Goal: Information Seeking & Learning: Learn about a topic

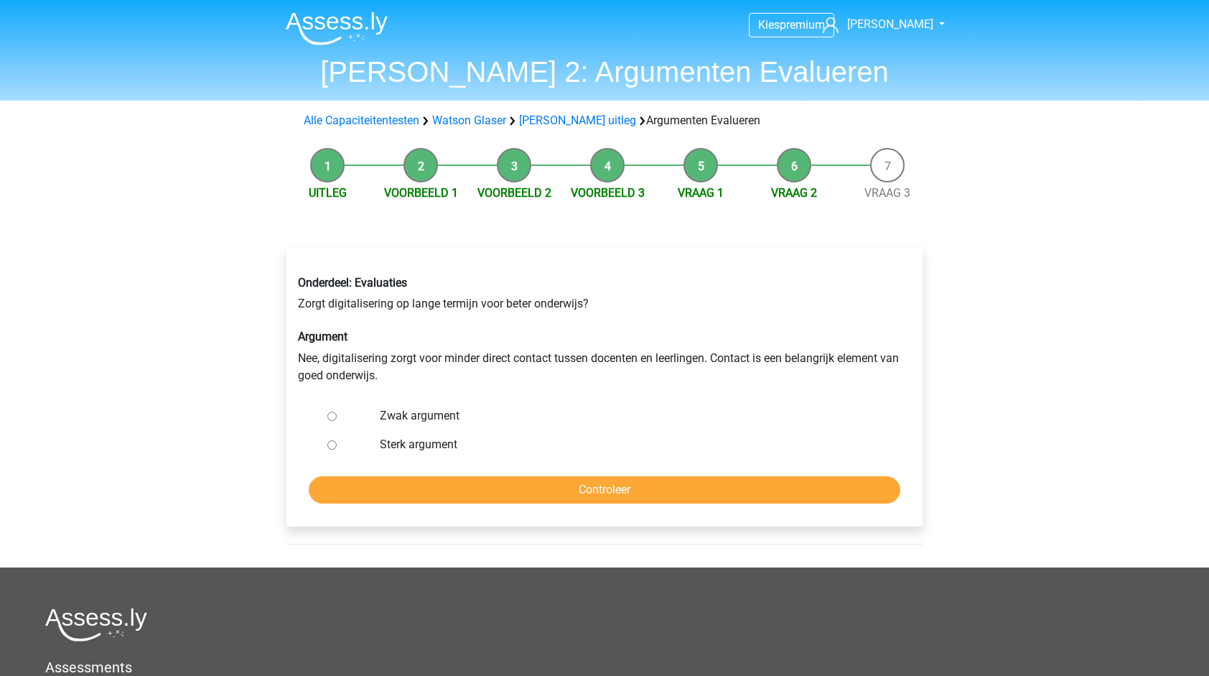
click at [328, 173] on li "Uitleg" at bounding box center [327, 175] width 93 height 54
click at [435, 167] on li "Voorbeeld 1" at bounding box center [420, 175] width 93 height 54
click at [415, 154] on li "Voorbeeld 1" at bounding box center [420, 175] width 93 height 54
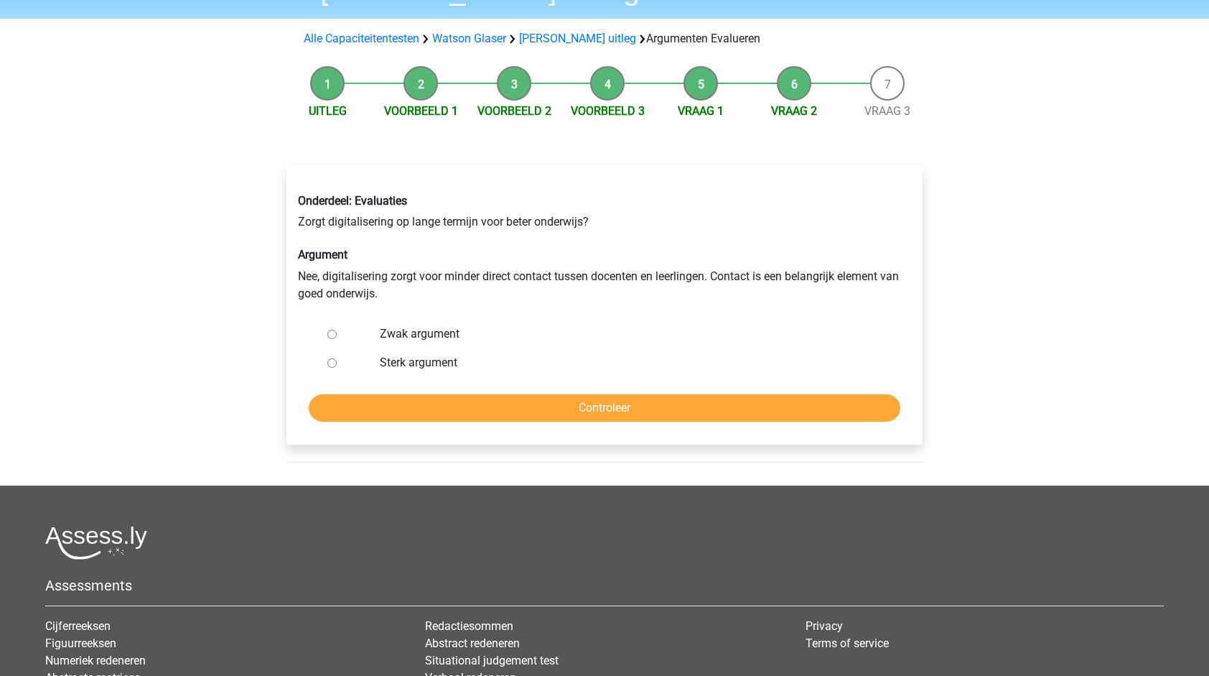
scroll to position [72, 0]
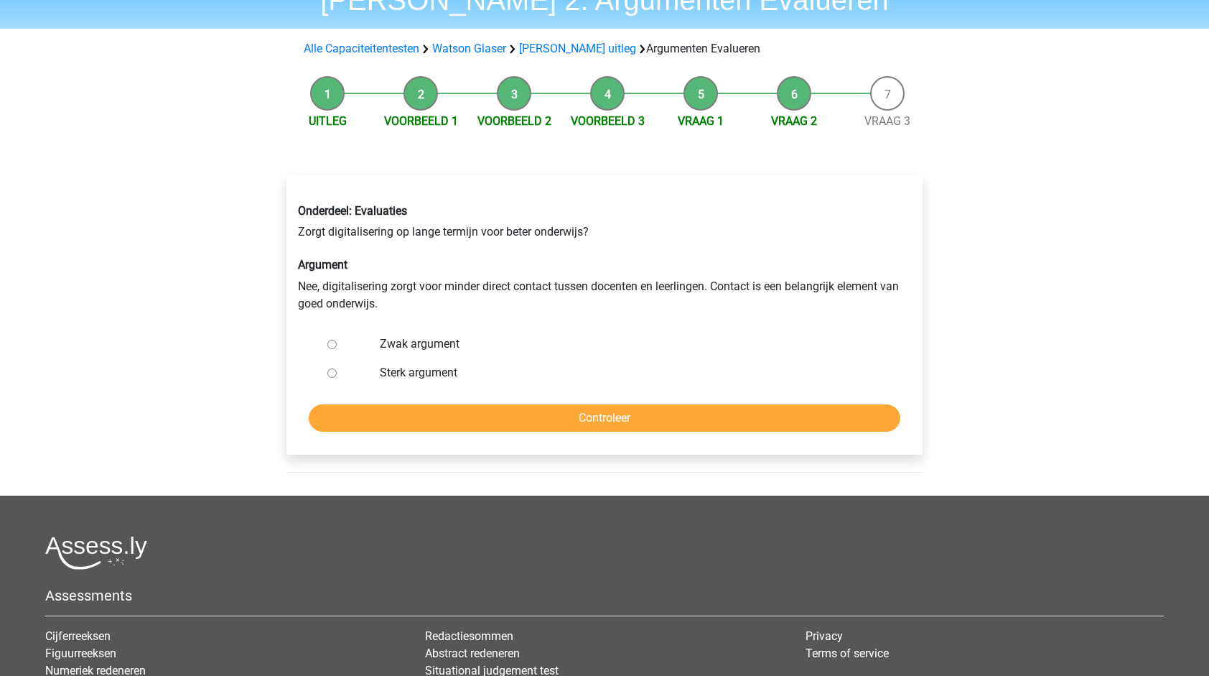
click at [330, 340] on input "Zwak argument" at bounding box center [331, 344] width 9 height 9
radio input "true"
click at [332, 368] on div at bounding box center [345, 372] width 47 height 29
click at [338, 376] on div at bounding box center [345, 372] width 47 height 29
click at [332, 370] on input "Sterk argument" at bounding box center [331, 372] width 9 height 9
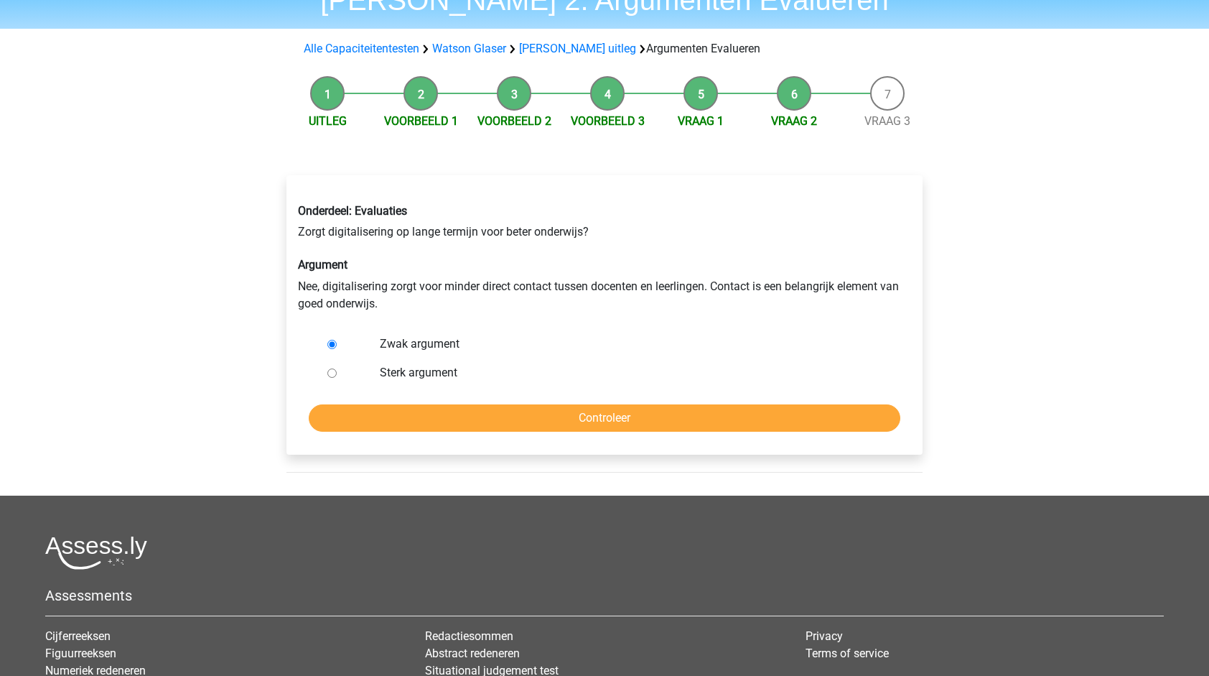
radio input "true"
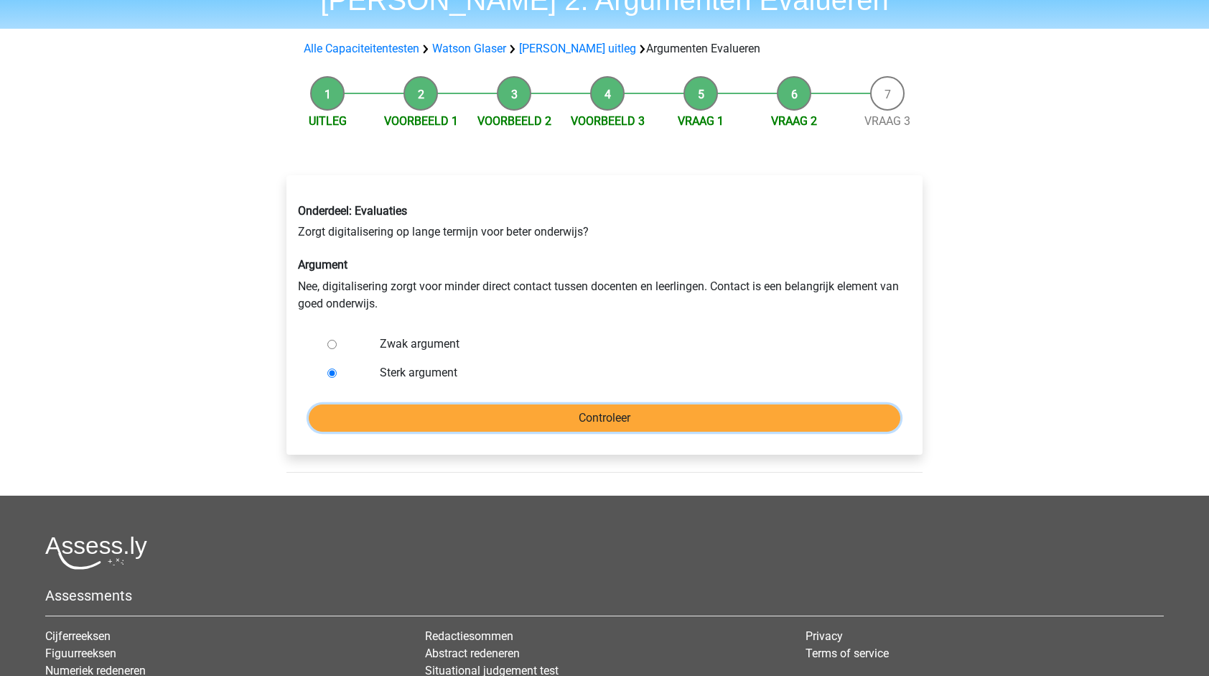
drag, startPoint x: 571, startPoint y: 412, endPoint x: 590, endPoint y: 404, distance: 21.2
click at [572, 412] on input "Controleer" at bounding box center [605, 417] width 592 height 27
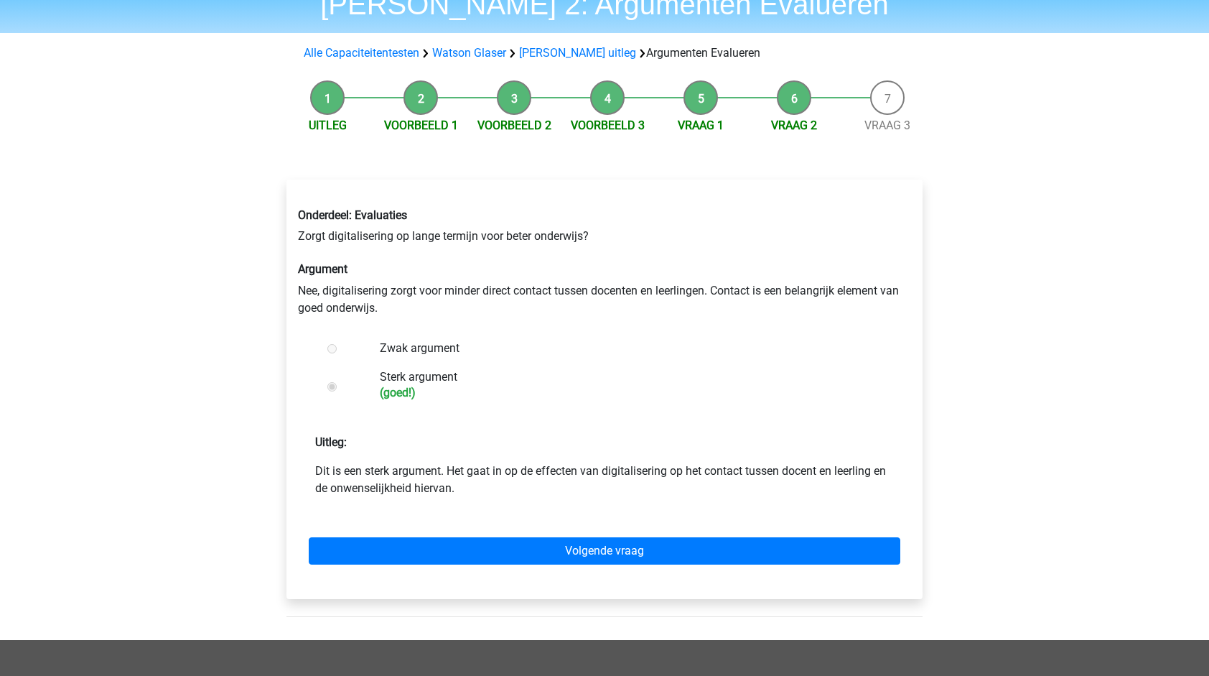
scroll to position [72, 0]
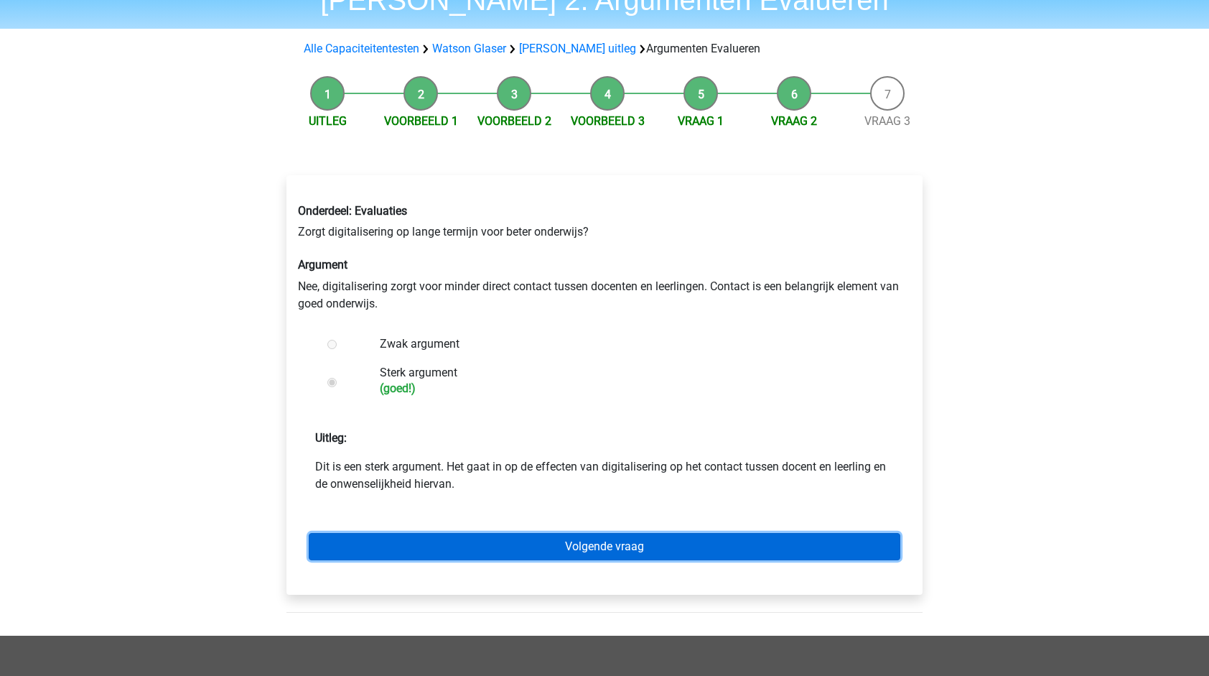
click at [625, 539] on link "Volgende vraag" at bounding box center [605, 546] width 592 height 27
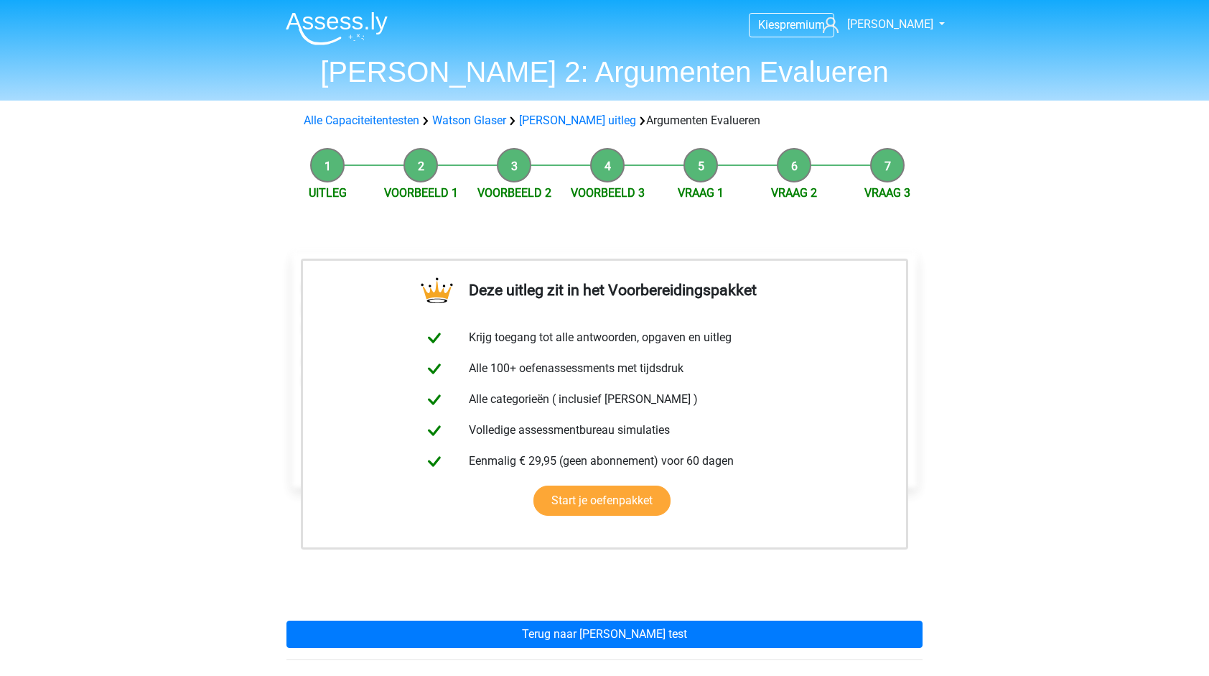
click at [434, 162] on li "Voorbeeld 1" at bounding box center [420, 175] width 93 height 54
click at [426, 162] on li "Voorbeeld 1" at bounding box center [420, 175] width 93 height 54
click at [594, 119] on link "[PERSON_NAME] uitleg" at bounding box center [577, 120] width 117 height 14
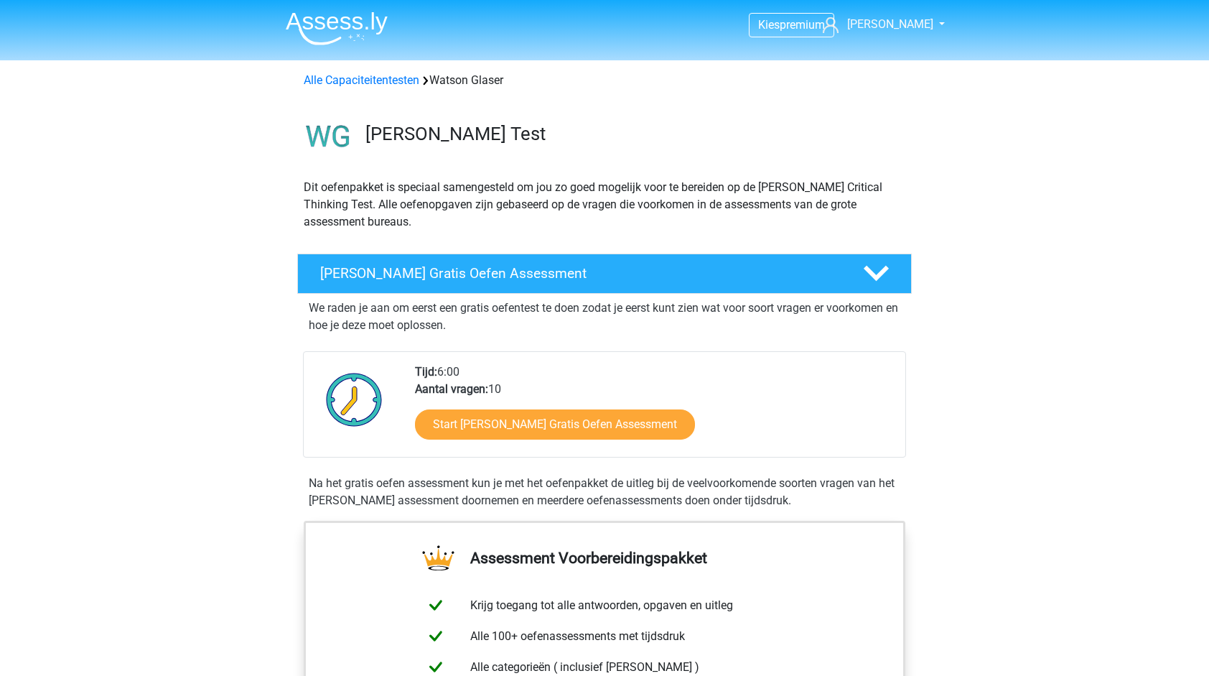
scroll to position [889, 0]
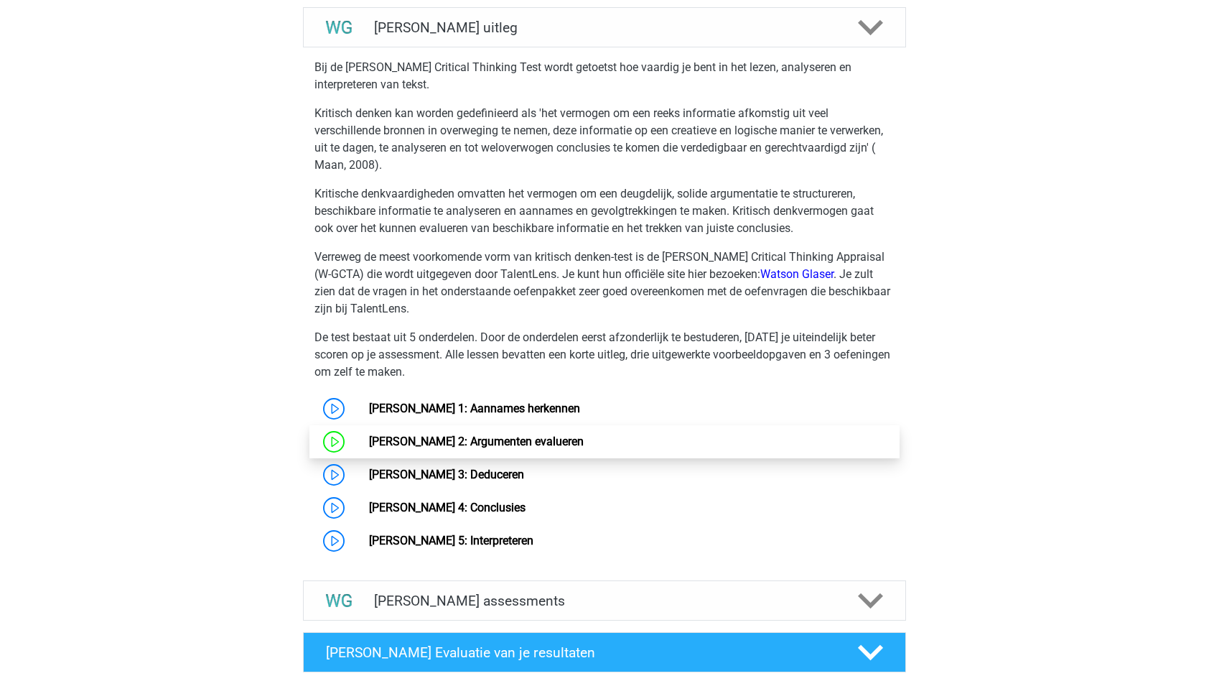
click at [437, 444] on link "[PERSON_NAME] 2: Argumenten evalueren" at bounding box center [476, 441] width 215 height 14
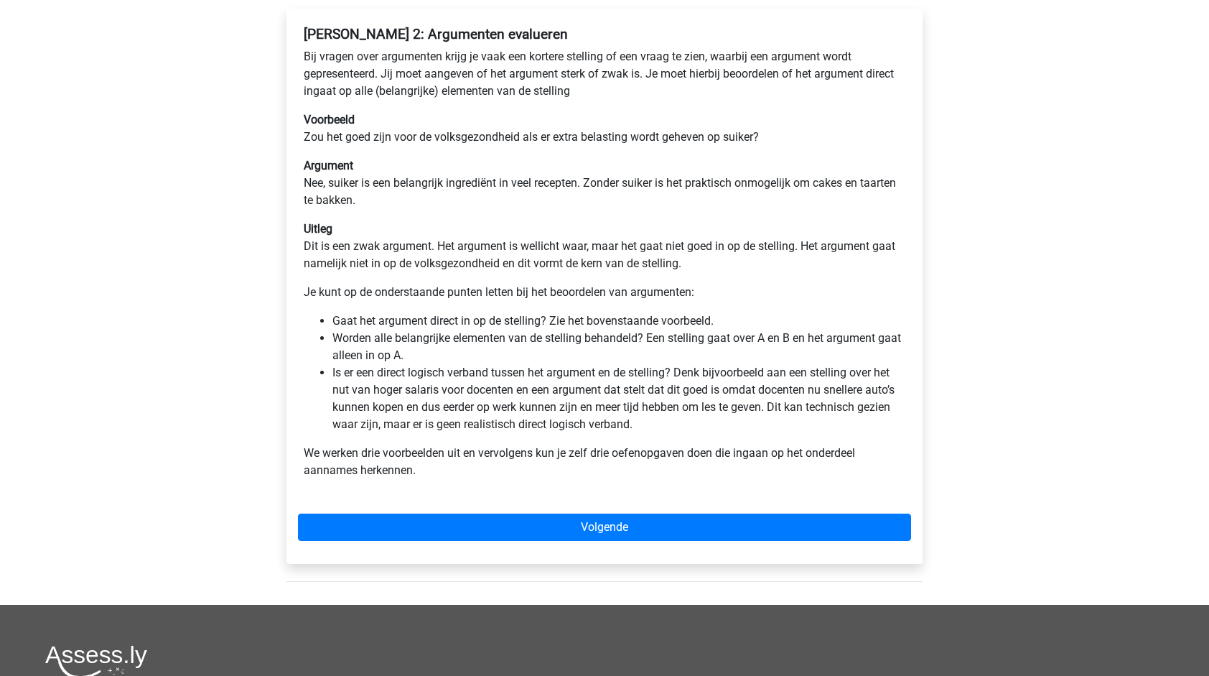
scroll to position [144, 0]
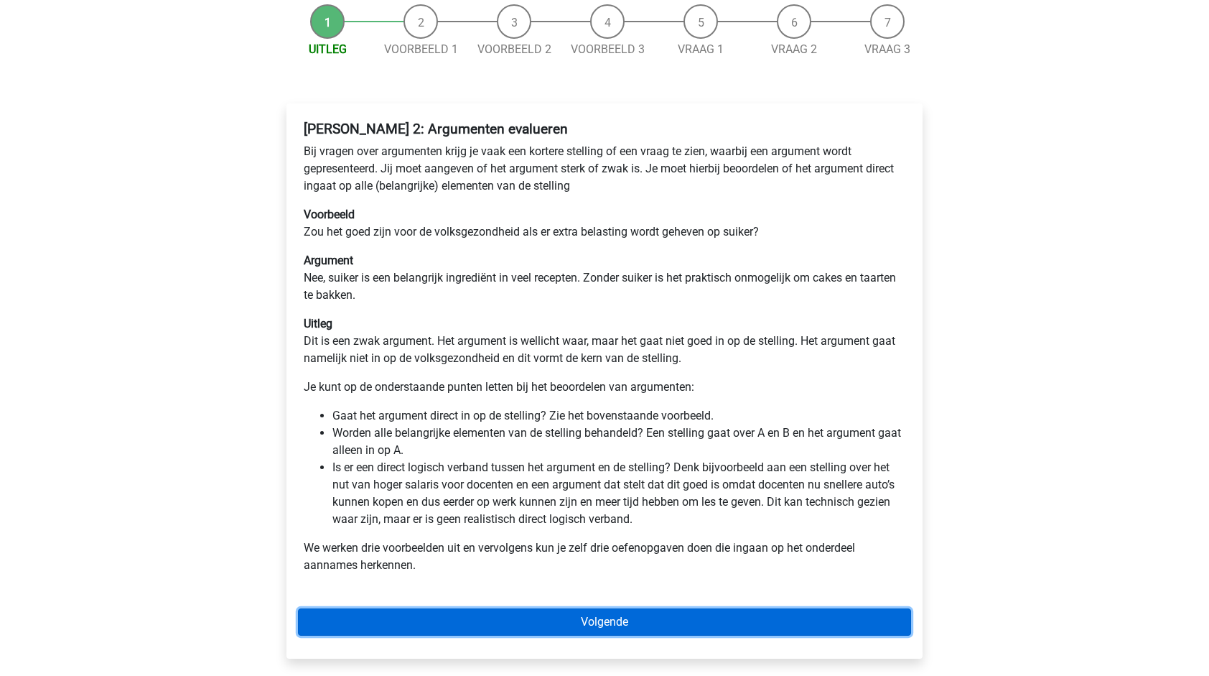
click at [592, 613] on link "Volgende" at bounding box center [604, 621] width 613 height 27
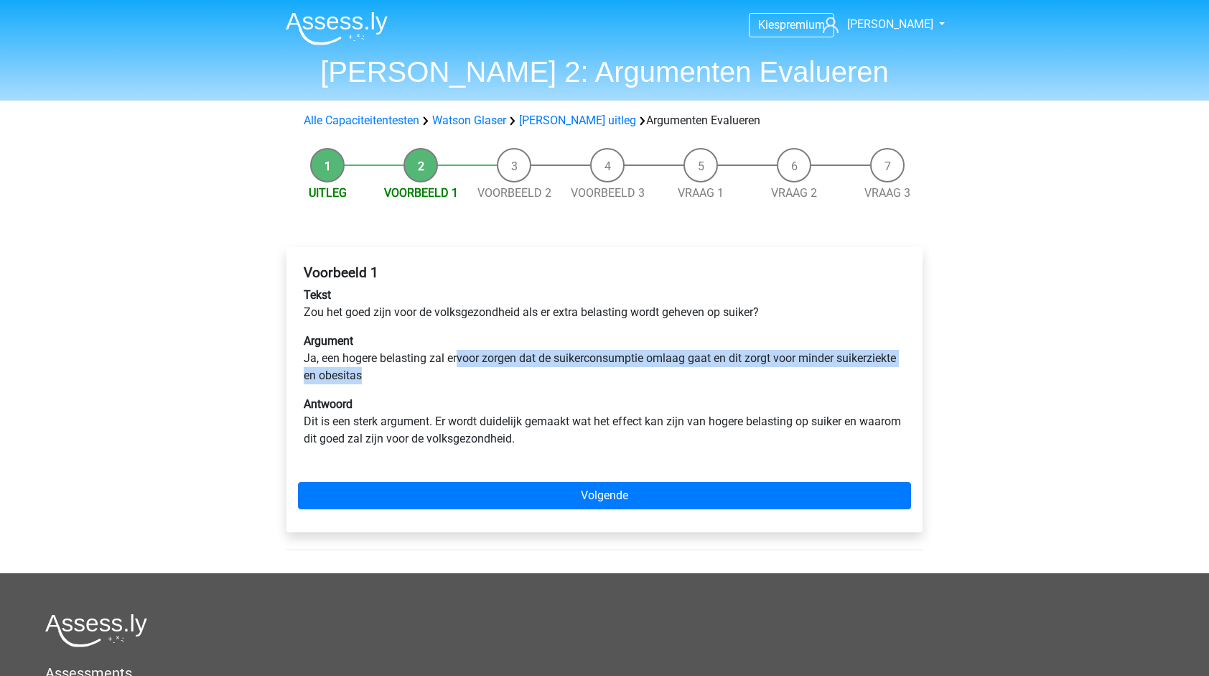
drag, startPoint x: 465, startPoint y: 360, endPoint x: 849, endPoint y: 370, distance: 384.3
click at [849, 370] on p "Argument Ja, een hogere belasting zal ervoor zorgen dat de suikerconsumptie oml…" at bounding box center [605, 358] width 602 height 52
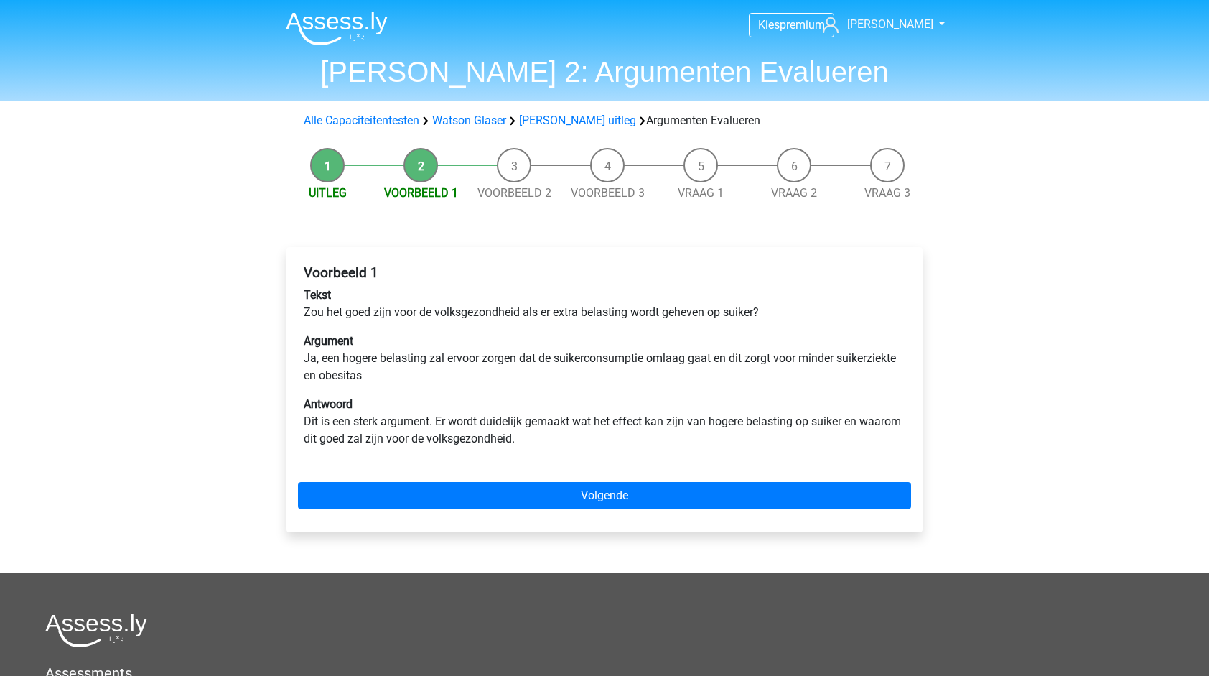
click at [385, 388] on div "Voorbeeld 1 Tekst Zou het goed zijn voor de volksgezondheid als er extra belast…" at bounding box center [604, 361] width 613 height 206
drag, startPoint x: 411, startPoint y: 424, endPoint x: 472, endPoint y: 416, distance: 62.3
click at [472, 416] on p "Antwoord Dit is een sterk argument. Er wordt duidelijk gemaakt wat het effect k…" at bounding box center [605, 422] width 602 height 52
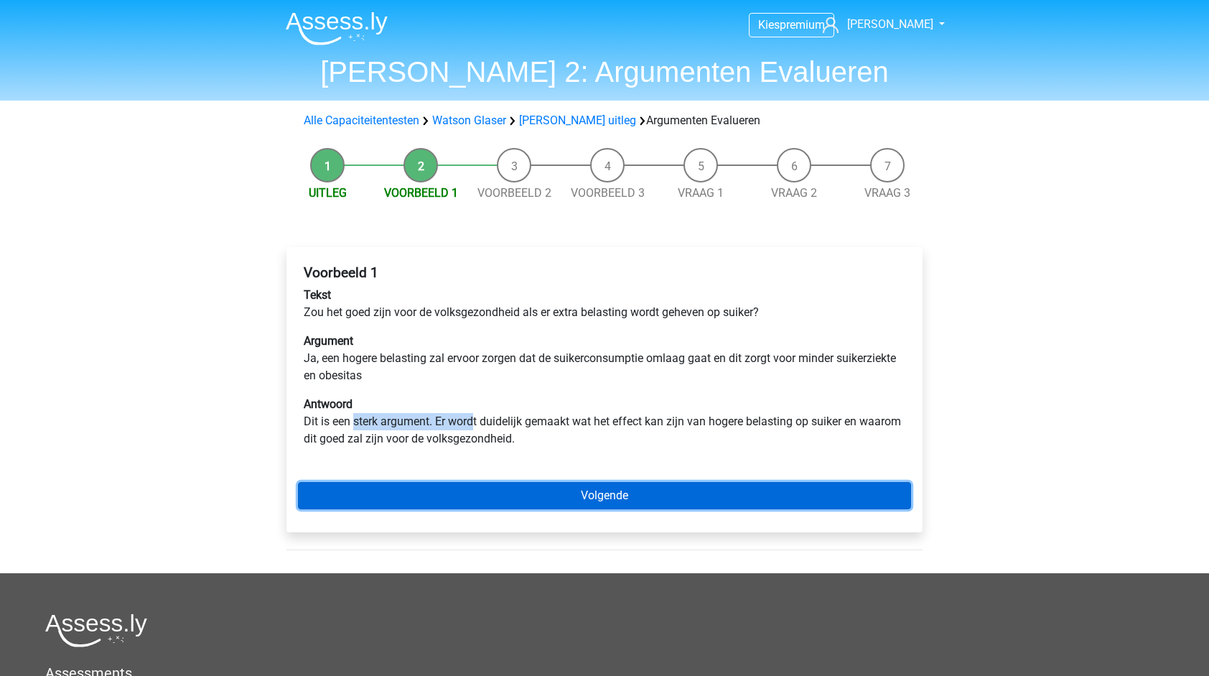
drag, startPoint x: 472, startPoint y: 416, endPoint x: 543, endPoint y: 492, distance: 103.7
click at [543, 492] on link "Volgende" at bounding box center [604, 495] width 613 height 27
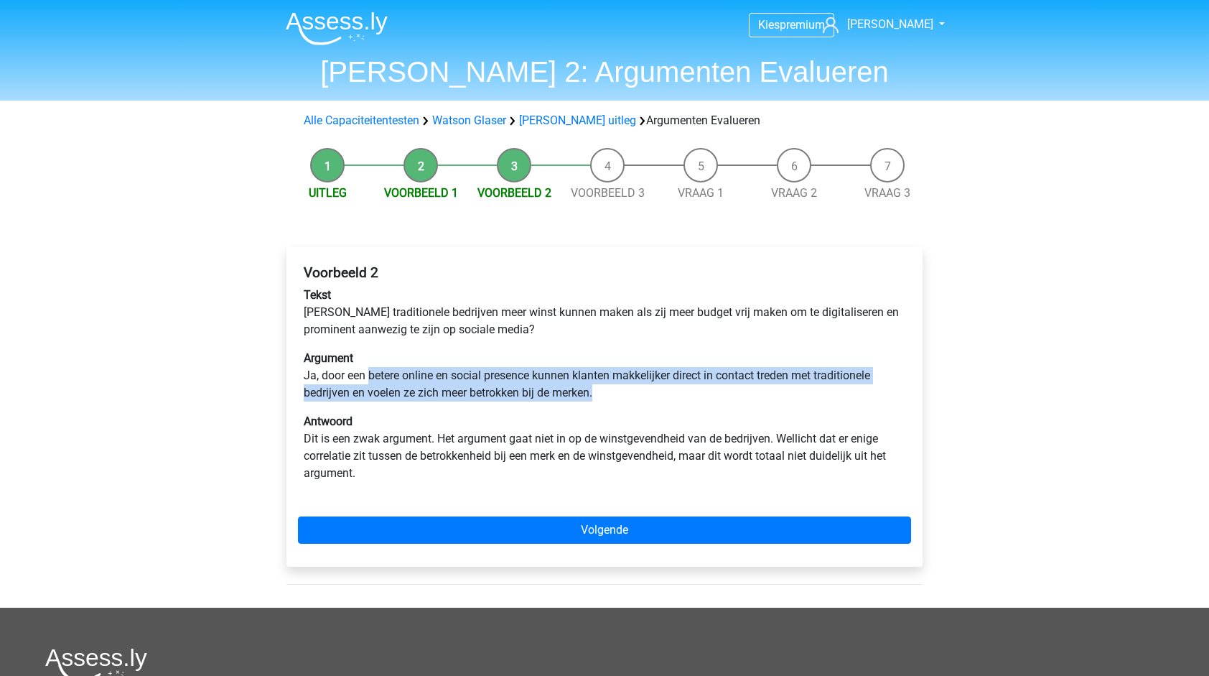
drag, startPoint x: 371, startPoint y: 375, endPoint x: 659, endPoint y: 384, distance: 288.1
click at [659, 384] on p "Argument Ja, door een betere online en social presence kunnen klanten makkelijk…" at bounding box center [605, 376] width 602 height 52
drag, startPoint x: 659, startPoint y: 384, endPoint x: 619, endPoint y: 383, distance: 40.2
click at [617, 381] on p "Argument Ja, door een betere online en social presence kunnen klanten makkelijk…" at bounding box center [605, 376] width 602 height 52
click at [638, 391] on p "Argument Ja, door een betere online en social presence kunnen klanten makkelijk…" at bounding box center [605, 376] width 602 height 52
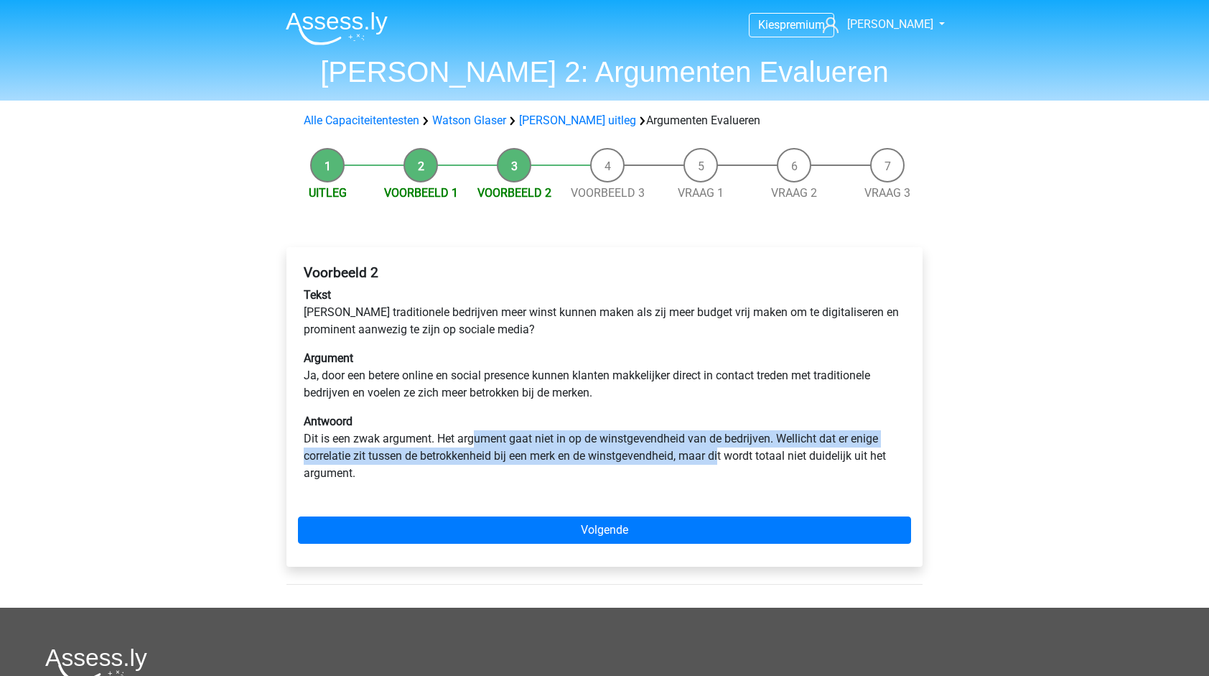
drag, startPoint x: 477, startPoint y: 434, endPoint x: 722, endPoint y: 457, distance: 246.7
click at [722, 457] on p "Antwoord Dit is een zwak argument. Het argument gaat niet in op de winstgevendh…" at bounding box center [605, 447] width 602 height 69
click at [624, 454] on p "Antwoord Dit is een zwak argument. Het argument gaat niet in op de winstgevendh…" at bounding box center [605, 447] width 602 height 69
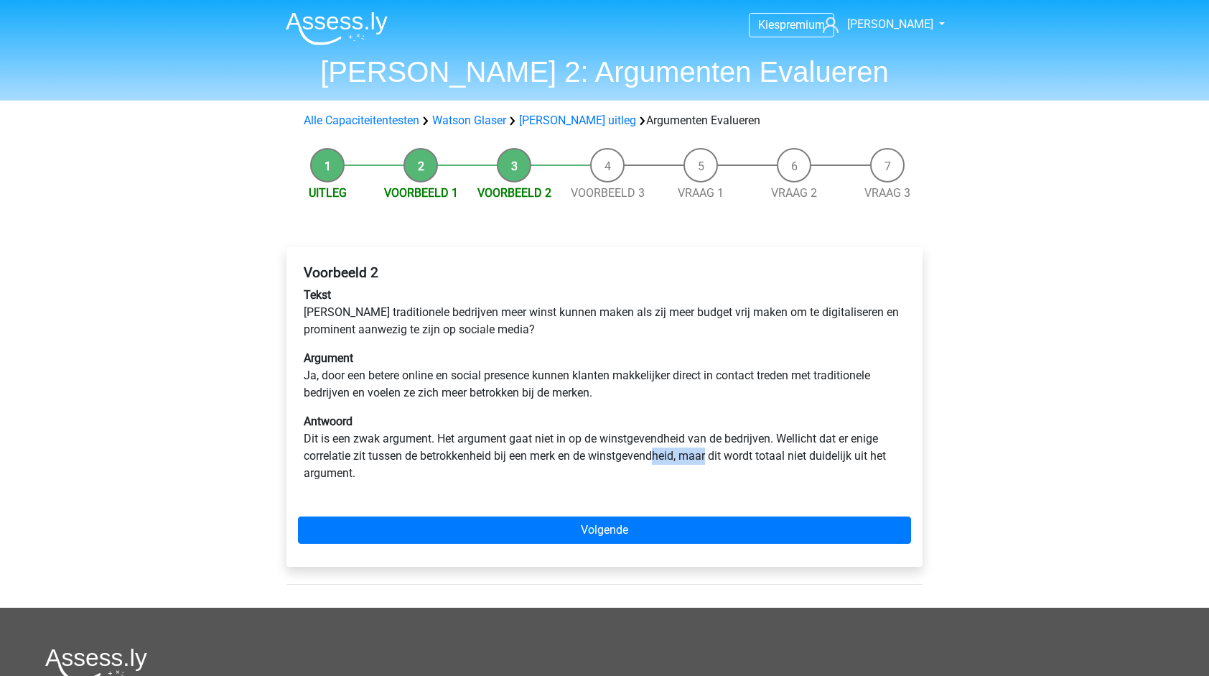
drag, startPoint x: 655, startPoint y: 454, endPoint x: 729, endPoint y: 452, distance: 74.0
click at [729, 452] on p "Antwoord Dit is een zwak argument. Het argument gaat niet in op de winstgevendh…" at bounding box center [605, 447] width 602 height 69
drag, startPoint x: 729, startPoint y: 452, endPoint x: 656, endPoint y: 472, distance: 75.8
click at [671, 449] on p "Antwoord Dit is een zwak argument. Het argument gaat niet in op de winstgevendh…" at bounding box center [605, 447] width 602 height 69
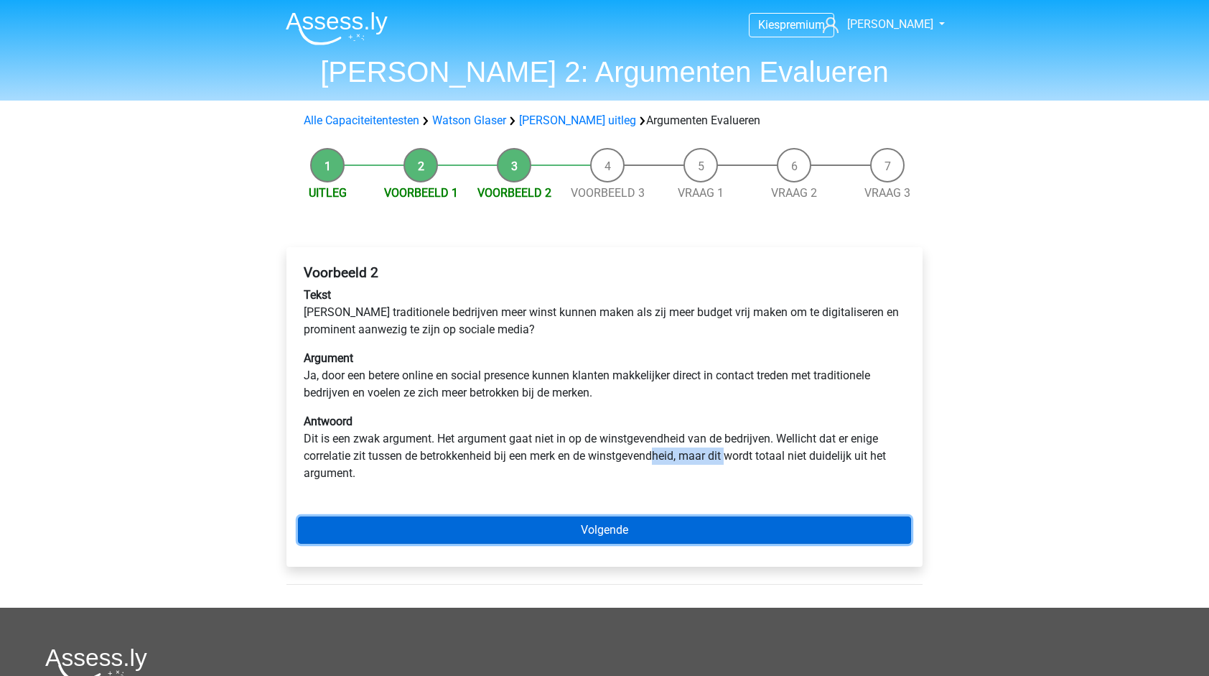
click at [648, 521] on link "Volgende" at bounding box center [604, 529] width 613 height 27
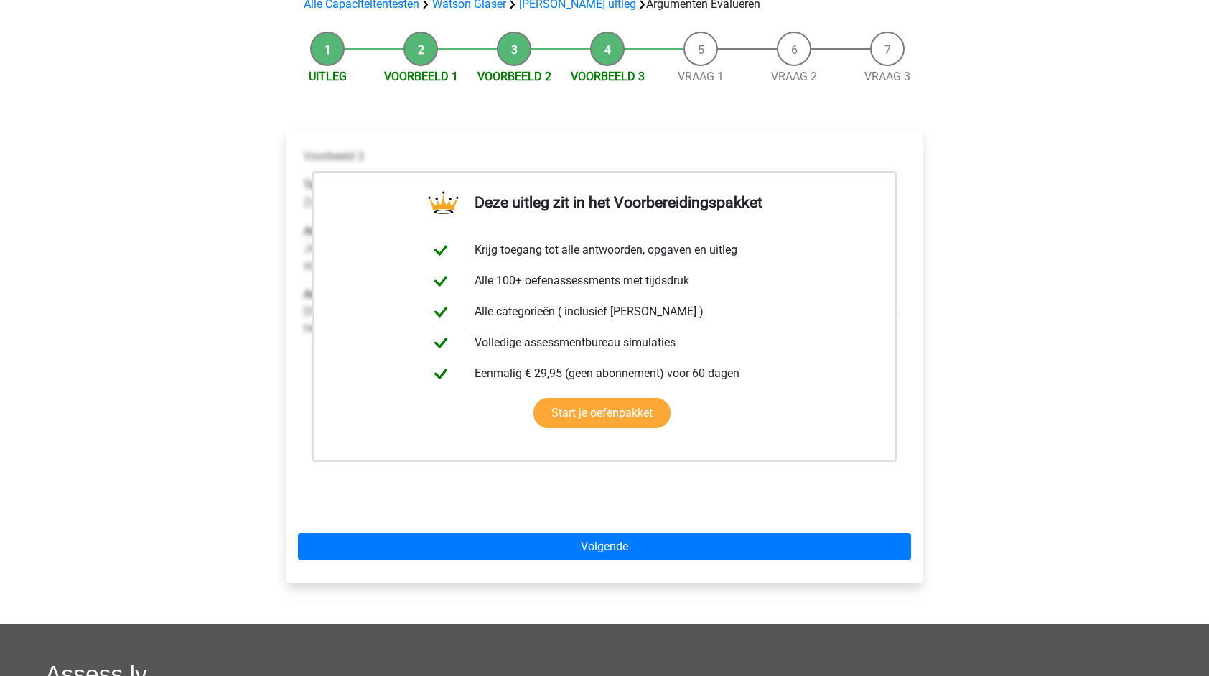
scroll to position [144, 0]
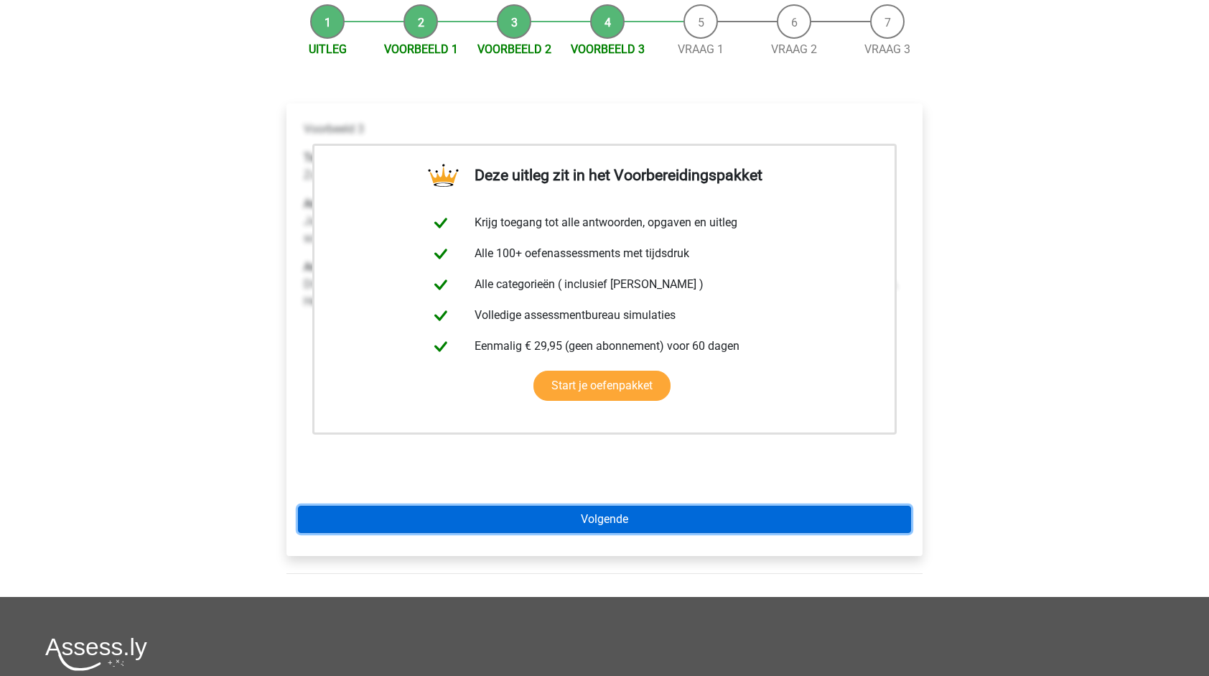
click at [629, 523] on link "Volgende" at bounding box center [604, 518] width 613 height 27
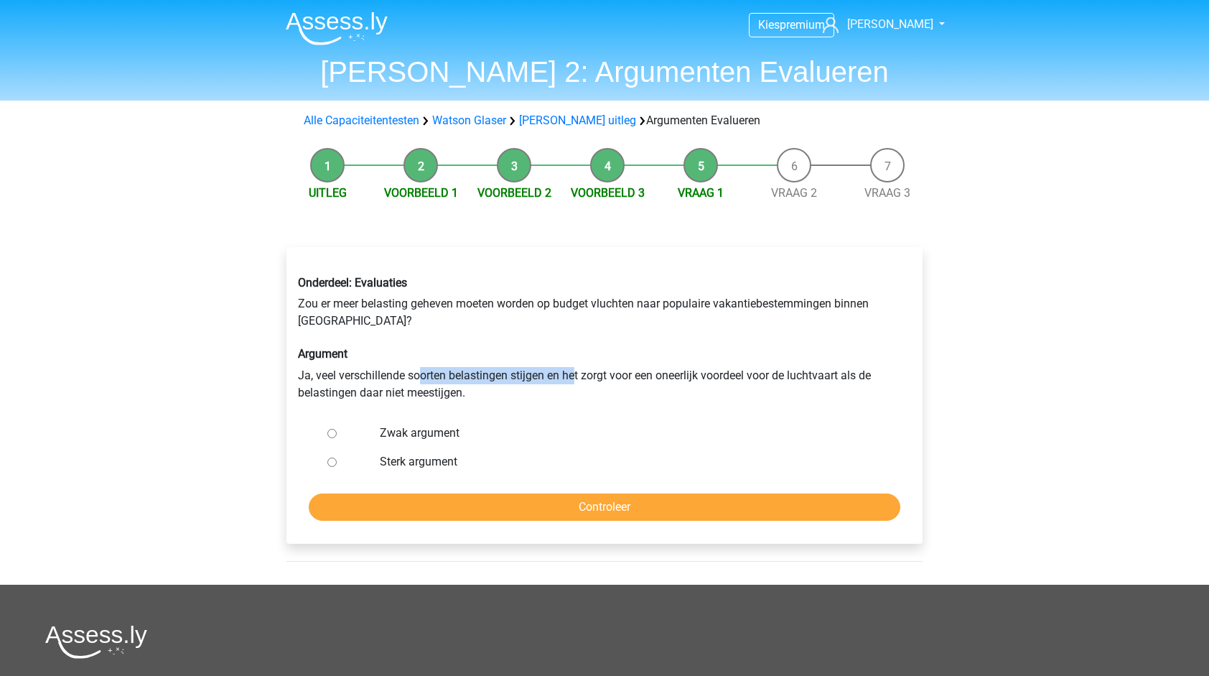
drag, startPoint x: 423, startPoint y: 373, endPoint x: 580, endPoint y: 371, distance: 157.3
click at [580, 371] on div "Onderdeel: Evaluaties Zou er meer belasting geheven moeten worden op budget vlu…" at bounding box center [604, 338] width 635 height 148
drag, startPoint x: 580, startPoint y: 371, endPoint x: 602, endPoint y: 406, distance: 40.6
click at [602, 406] on div "Onderdeel: Evaluaties Zou er meer belasting geheven moeten worden op budget vlu…" at bounding box center [604, 338] width 635 height 148
click at [333, 462] on input "Sterk argument" at bounding box center [331, 461] width 9 height 9
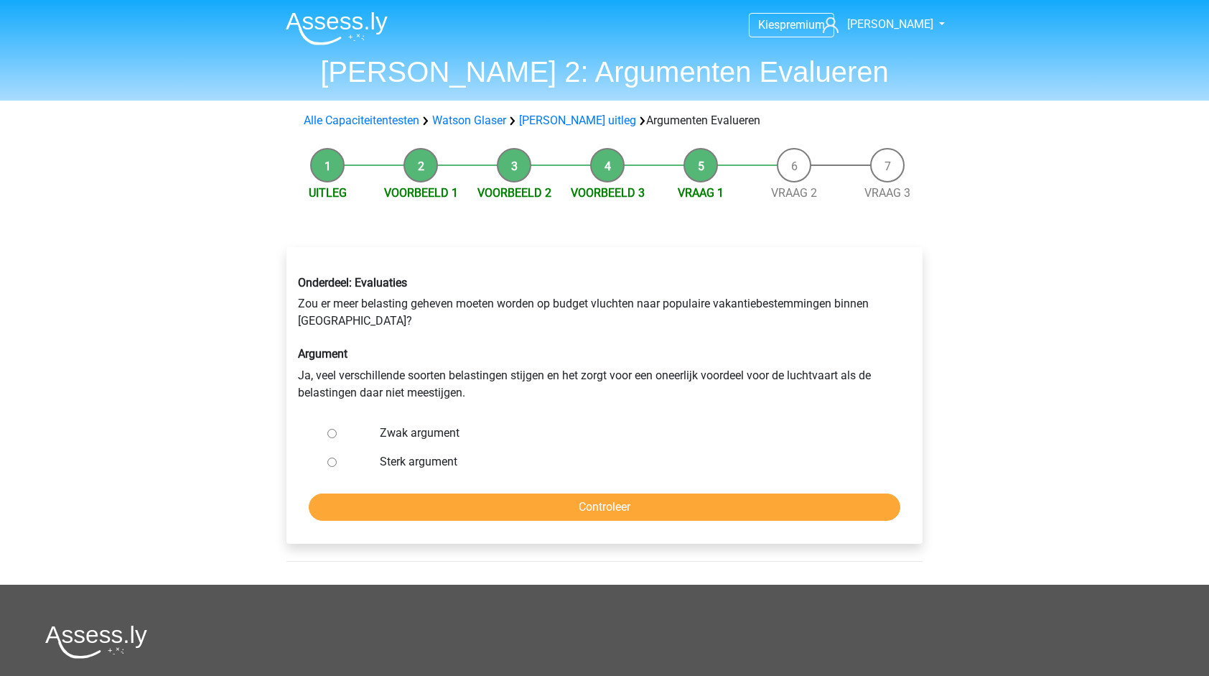
radio input "true"
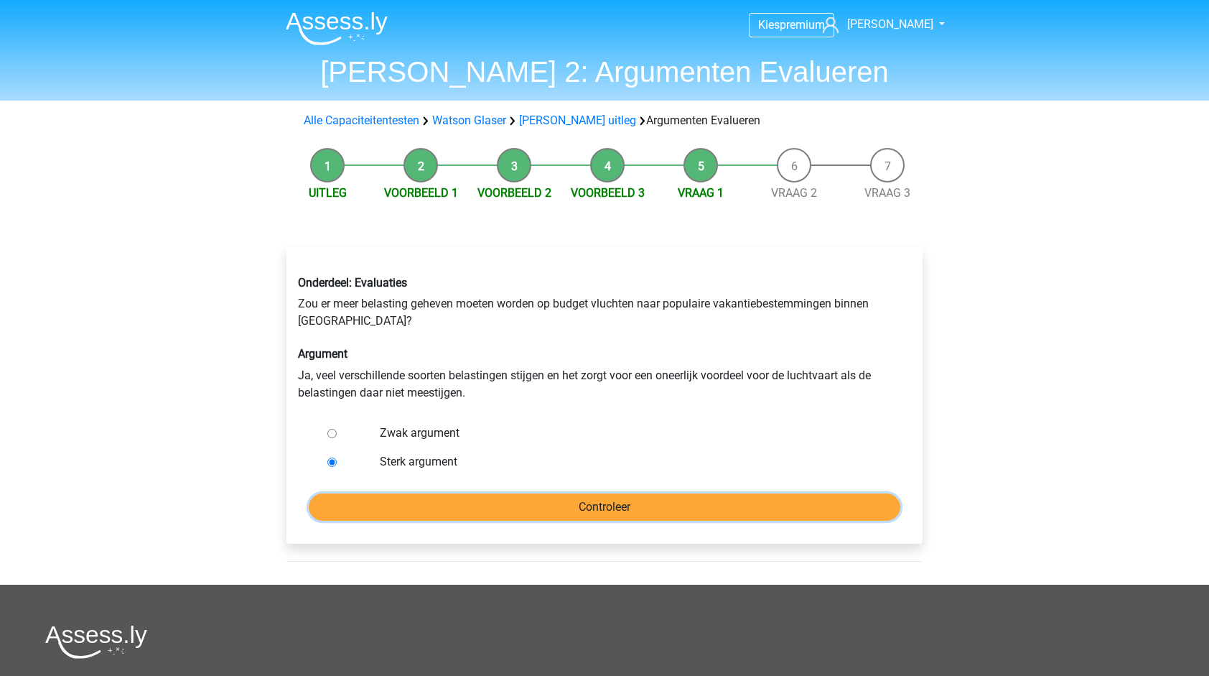
click at [505, 495] on input "Controleer" at bounding box center [605, 506] width 592 height 27
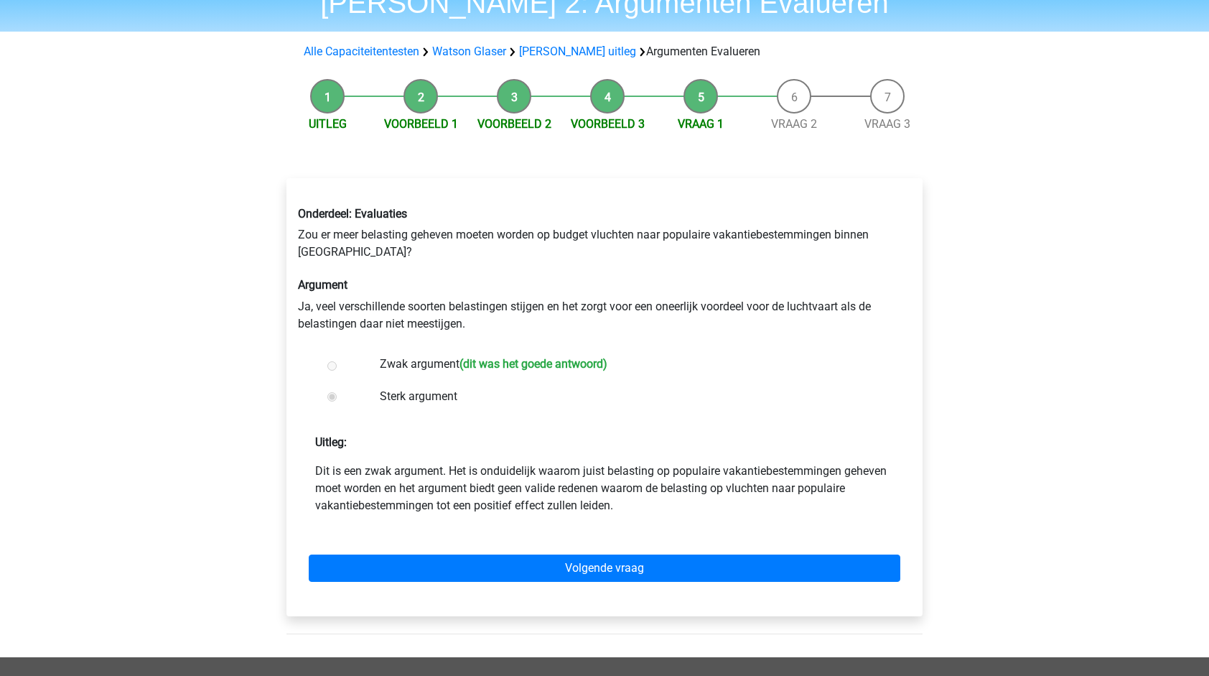
scroll to position [72, 0]
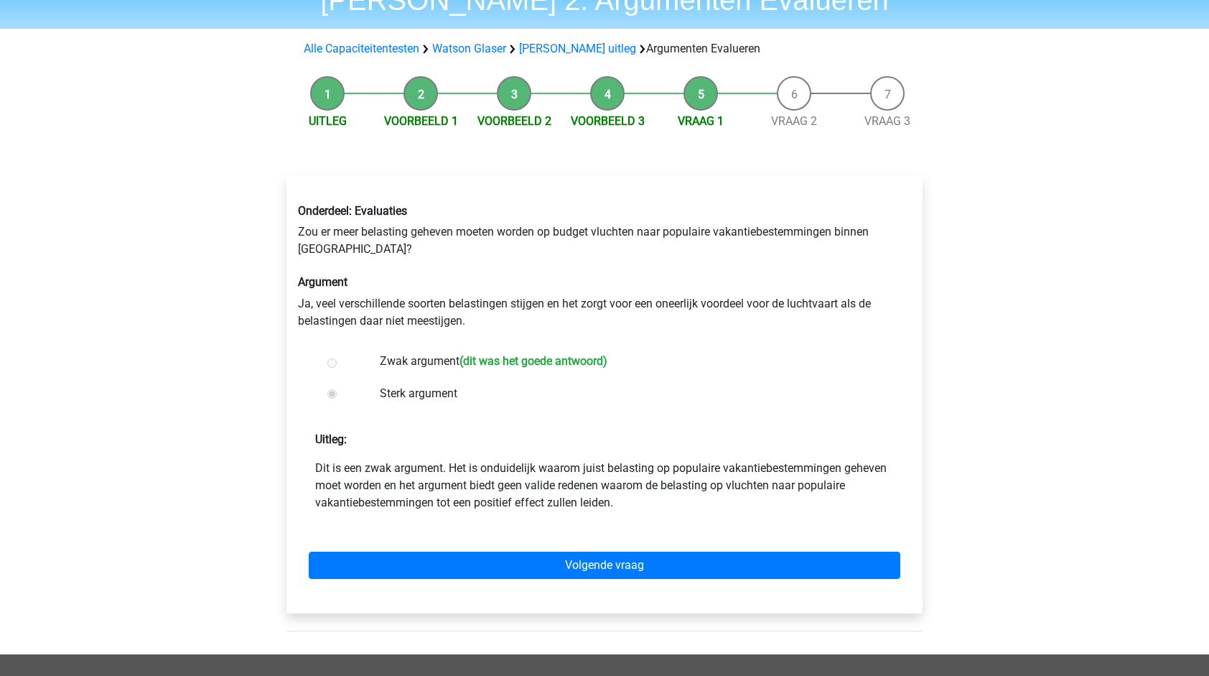
drag, startPoint x: 516, startPoint y: 488, endPoint x: 737, endPoint y: 500, distance: 221.5
click at [737, 500] on p "Dit is een zwak argument. Het is onduidelijk waarom juist belasting op populair…" at bounding box center [604, 486] width 579 height 52
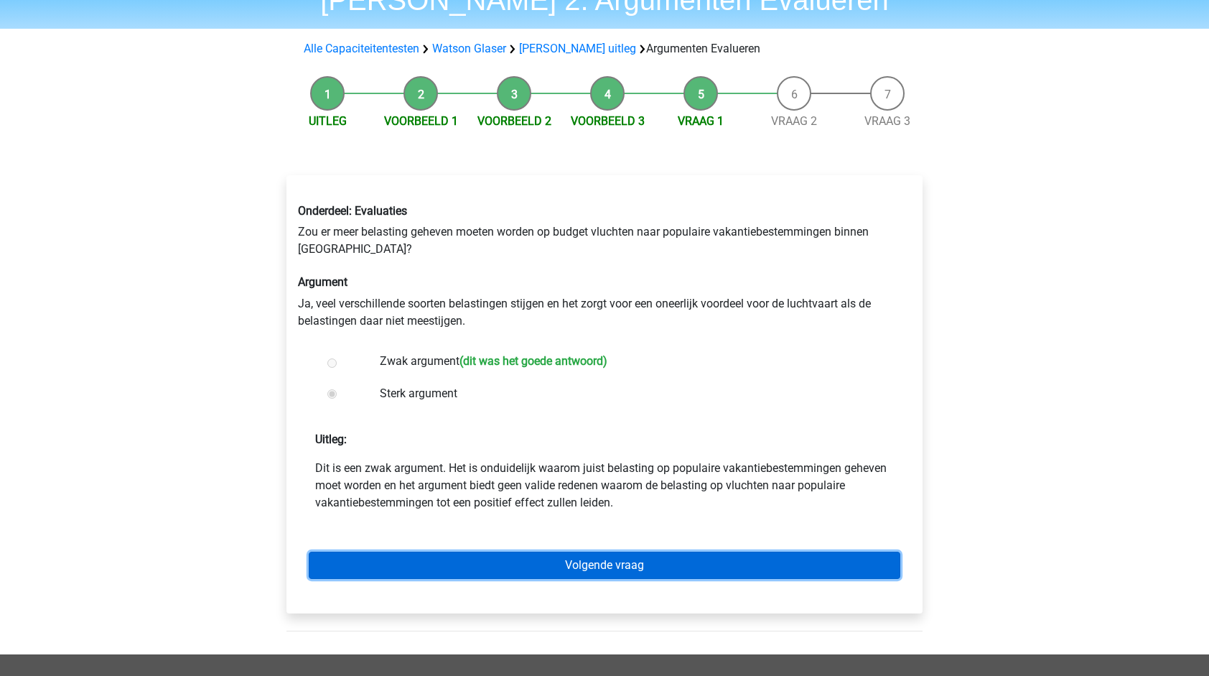
click at [620, 567] on link "Volgende vraag" at bounding box center [605, 564] width 592 height 27
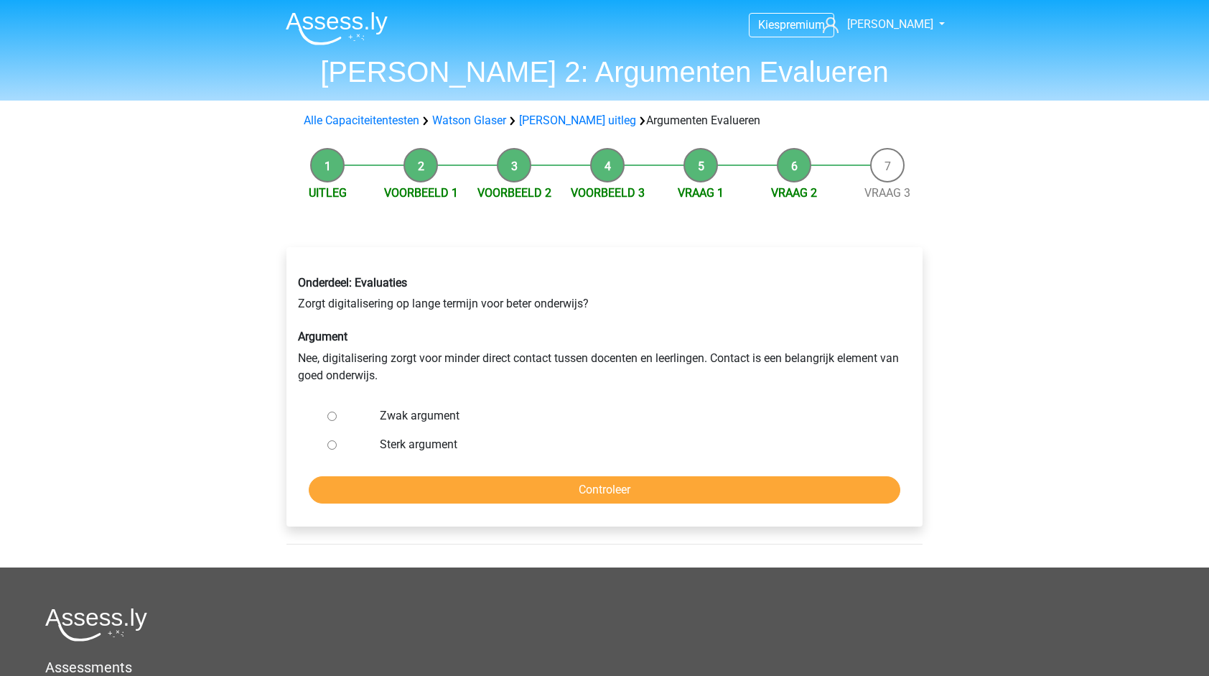
click at [330, 448] on input "Sterk argument" at bounding box center [331, 444] width 9 height 9
radio input "true"
click at [333, 443] on input "Sterk argument" at bounding box center [331, 444] width 9 height 9
click at [434, 472] on form "Zwak argument Sterk argument Controleer" at bounding box center [604, 452] width 613 height 102
click at [447, 484] on input "Controleer" at bounding box center [605, 489] width 592 height 27
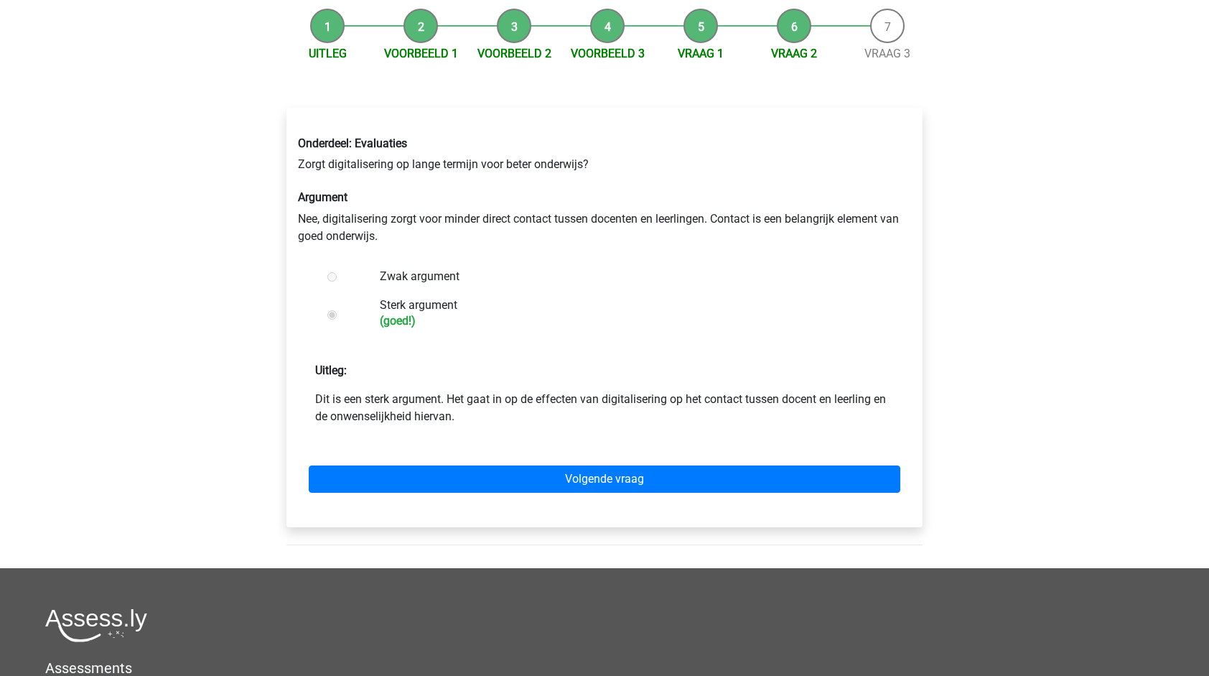
scroll to position [144, 0]
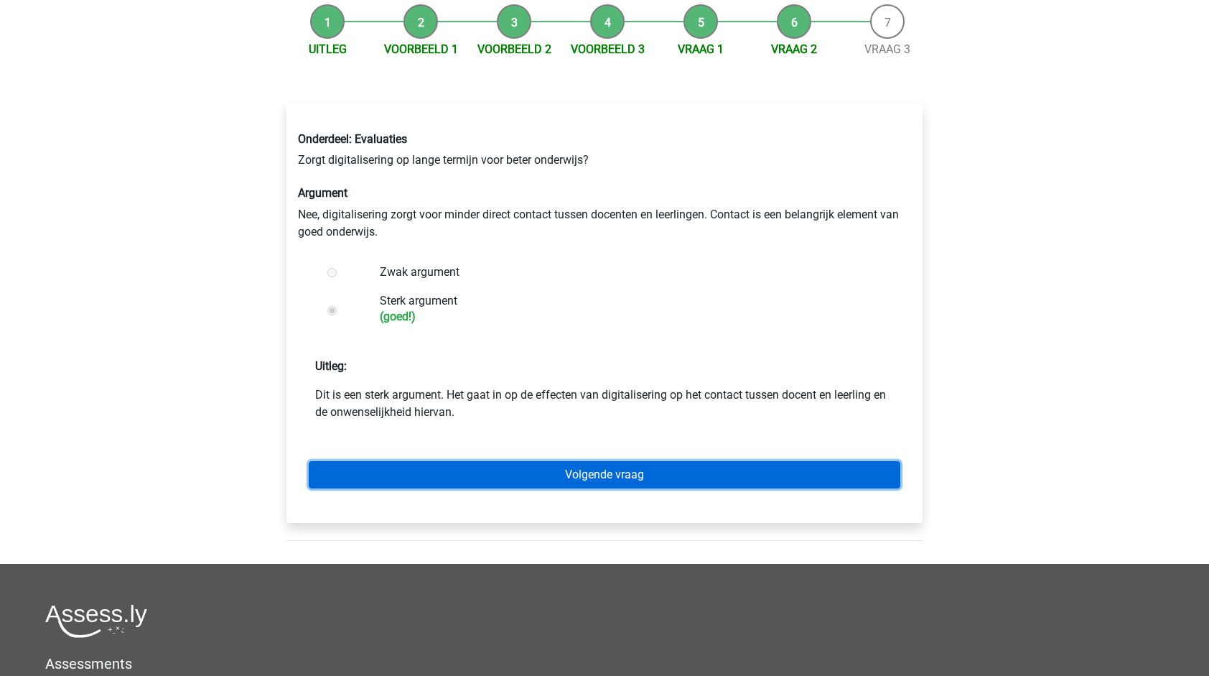
click at [630, 481] on link "Volgende vraag" at bounding box center [605, 474] width 592 height 27
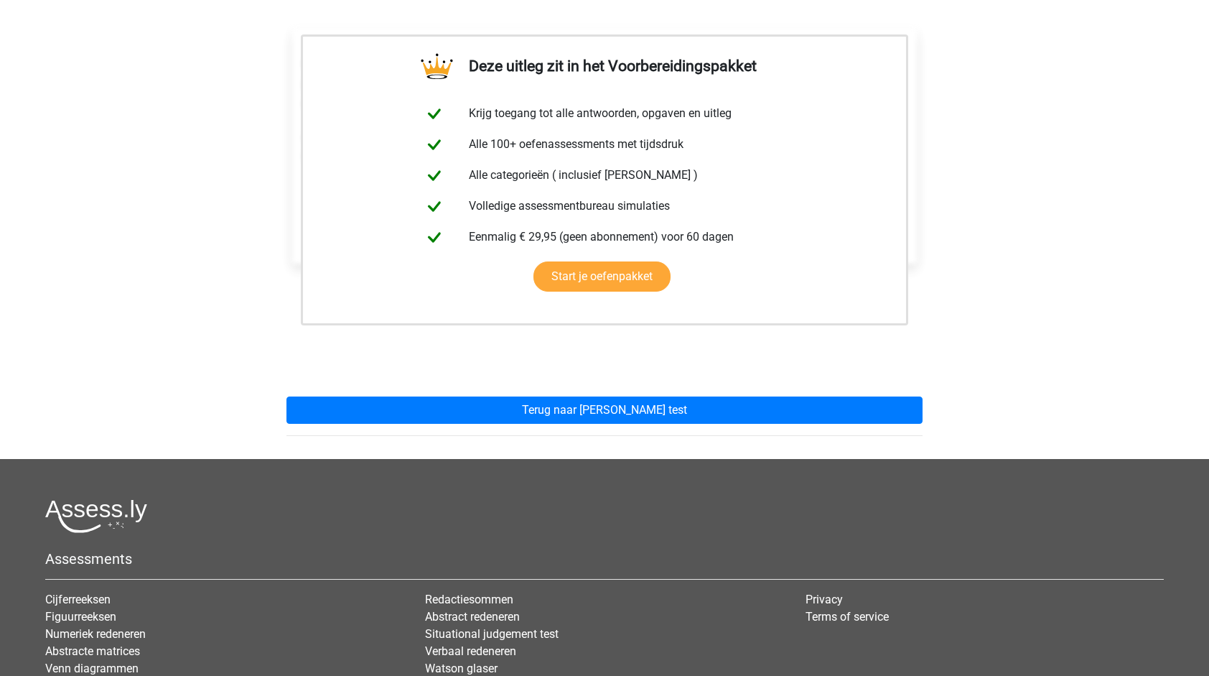
scroll to position [215, 0]
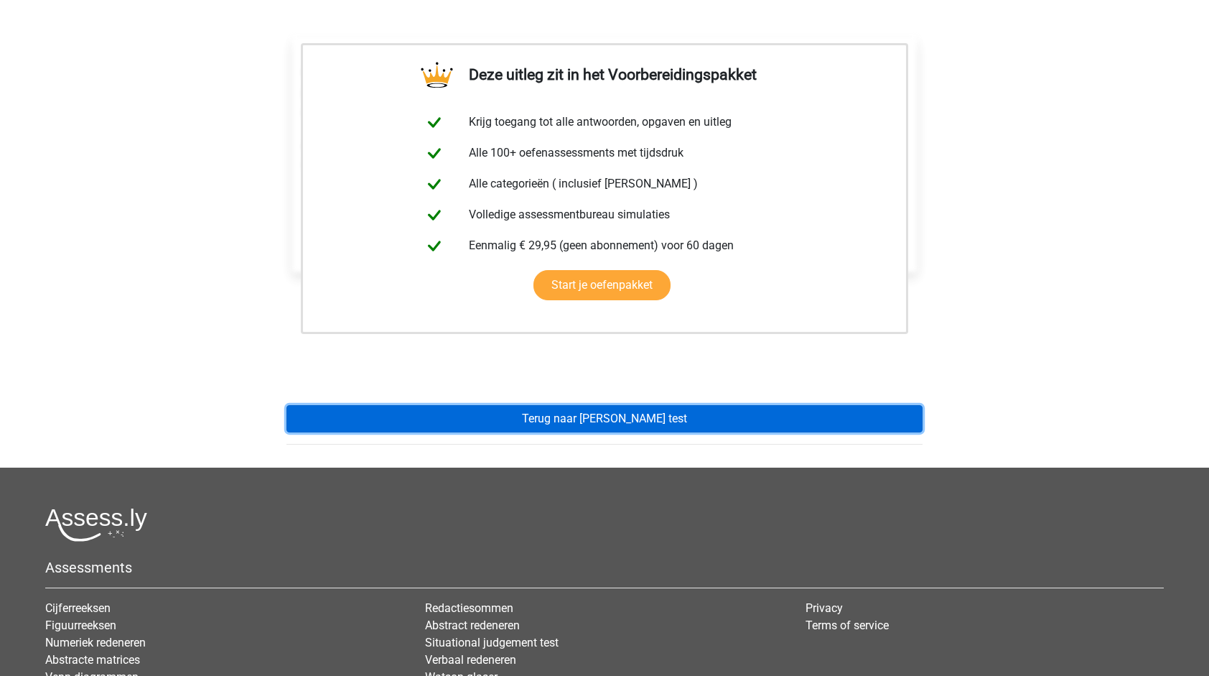
click at [597, 418] on link "Terug naar watson glaser test" at bounding box center [604, 418] width 636 height 27
